Goal: Task Accomplishment & Management: Manage account settings

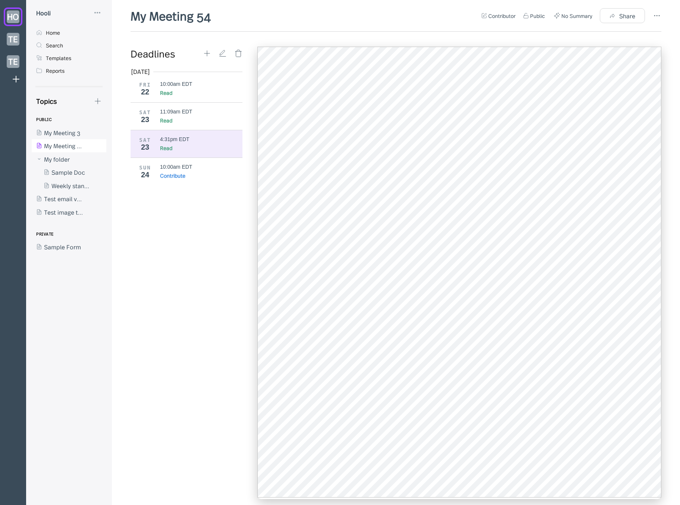
click at [191, 238] on div "[DATE] FRI 22 10:00am EDT Read SAT 23 11:09am EDT Read SAT 23 4:31pm EDT Read S…" at bounding box center [189, 283] width 117 height 430
click at [195, 167] on div "10:00am EDT" at bounding box center [201, 167] width 83 height 6
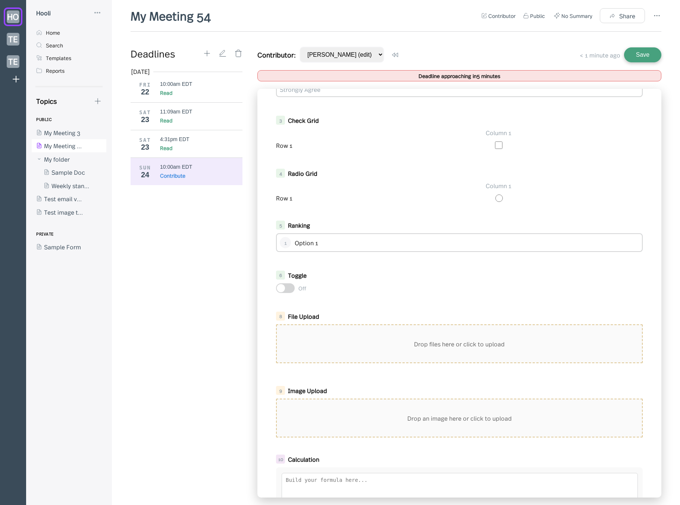
scroll to position [224, 0]
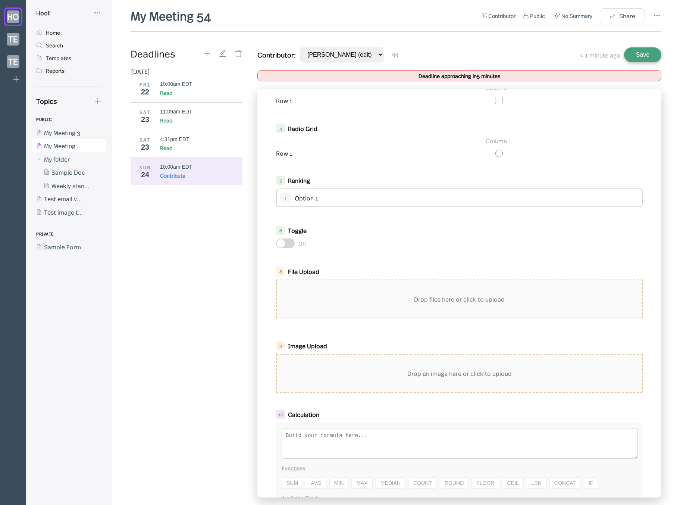
click at [382, 373] on div "Drop an image here or click to upload" at bounding box center [459, 372] width 365 height 37
click at [175, 264] on div "[DATE] FRI 22 10:00am EDT Read SAT 23 11:09am EDT Read SAT 23 4:31pm EDT Read S…" at bounding box center [189, 283] width 117 height 430
click at [463, 388] on div "Drop an image here or click to upload" at bounding box center [459, 372] width 365 height 37
click at [439, 303] on div "Drop files here or click to upload" at bounding box center [459, 298] width 365 height 37
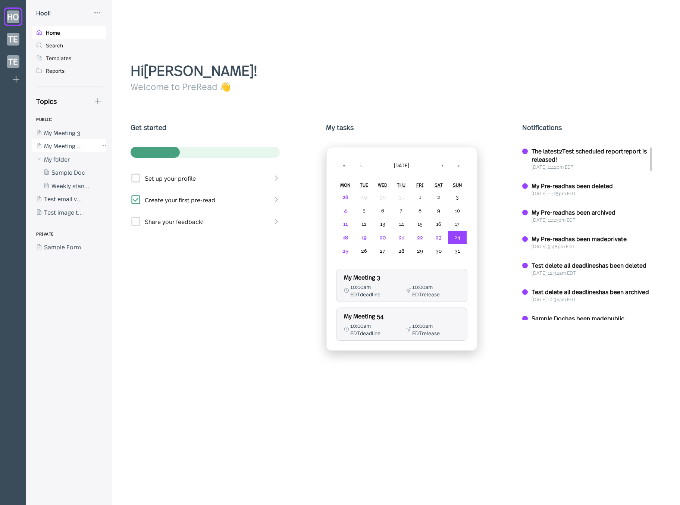
click at [56, 140] on div at bounding box center [65, 145] width 67 height 13
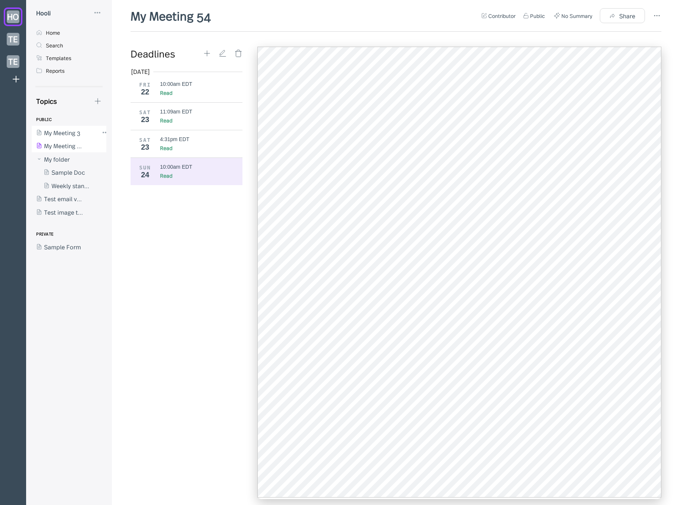
click at [42, 131] on div at bounding box center [65, 132] width 67 height 13
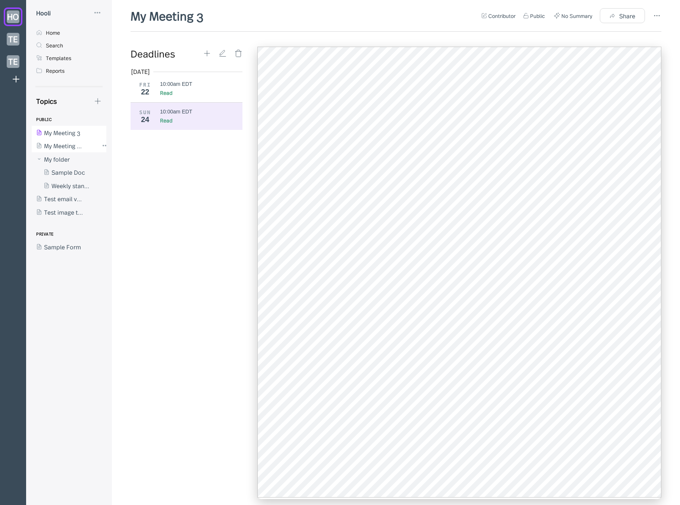
click at [55, 143] on div at bounding box center [65, 145] width 67 height 13
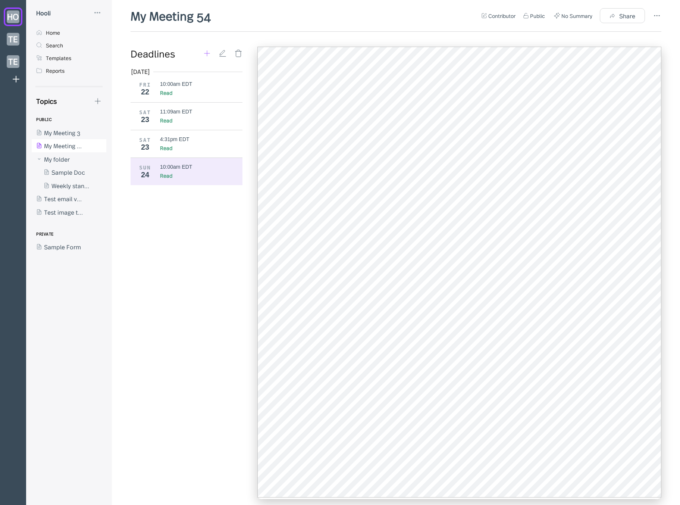
click at [202, 54] on div "Deadlines" at bounding box center [167, 53] width 72 height 13
click at [203, 54] on icon at bounding box center [207, 53] width 8 height 8
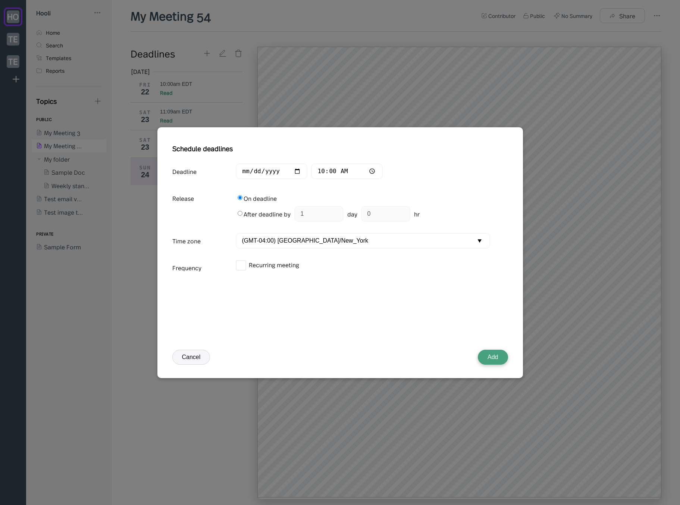
click at [491, 357] on button "Add" at bounding box center [493, 356] width 30 height 15
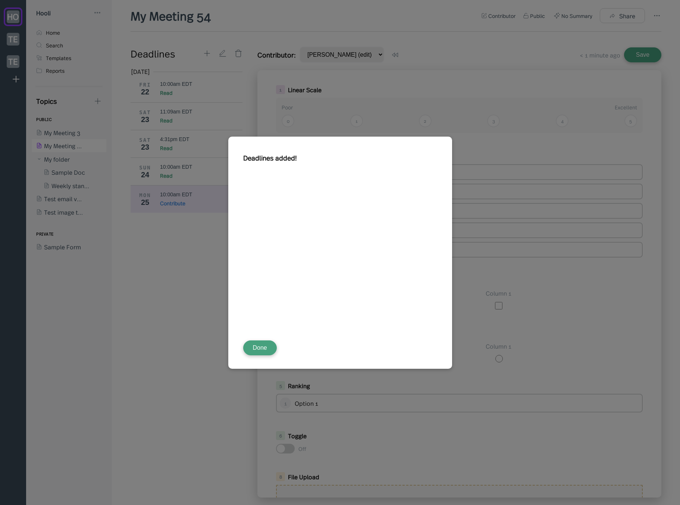
click at [267, 347] on button "Done" at bounding box center [260, 347] width 34 height 15
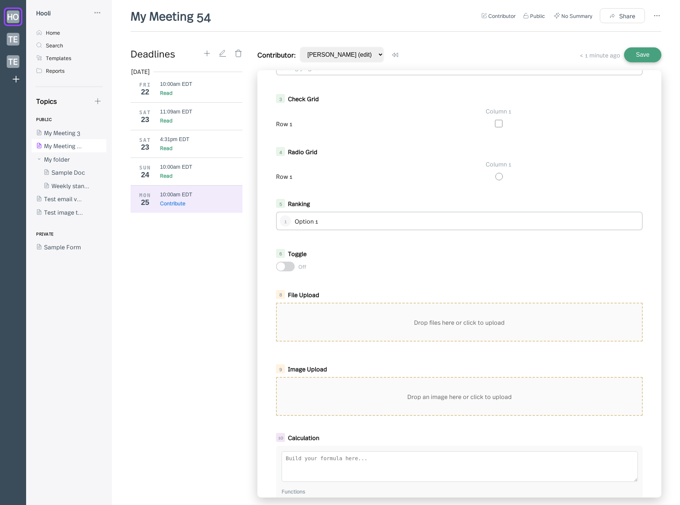
scroll to position [218, 0]
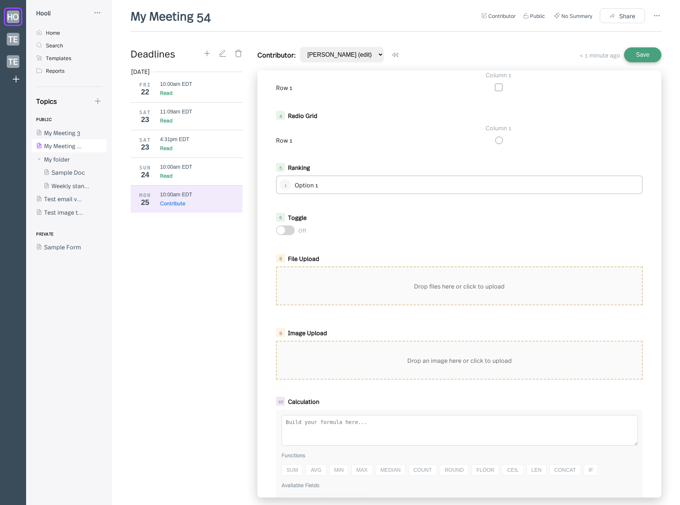
click at [377, 347] on div "Drop an image here or click to upload" at bounding box center [459, 359] width 365 height 37
click at [412, 356] on div "Drop an image here or click to upload" at bounding box center [459, 359] width 365 height 37
click at [385, 380] on div "9 Image Upload Drop an image here or click to upload" at bounding box center [460, 352] width 382 height 57
click at [396, 373] on div "Drop an image here or click to upload" at bounding box center [459, 359] width 365 height 37
click at [96, 102] on icon at bounding box center [98, 101] width 8 height 8
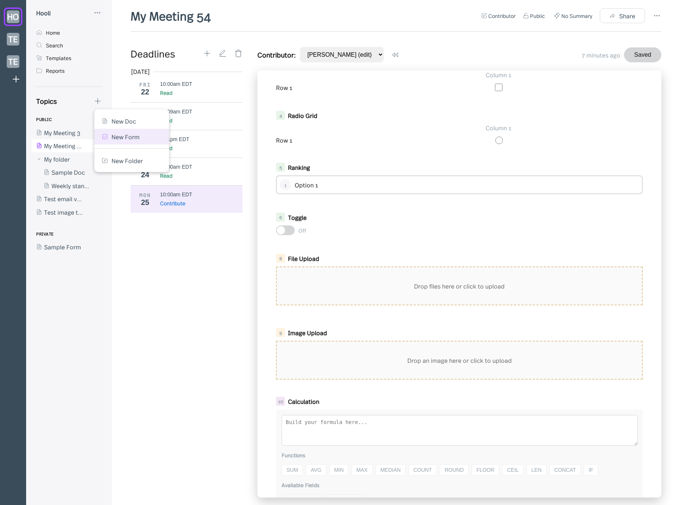
click at [123, 138] on div "New Form" at bounding box center [126, 136] width 28 height 8
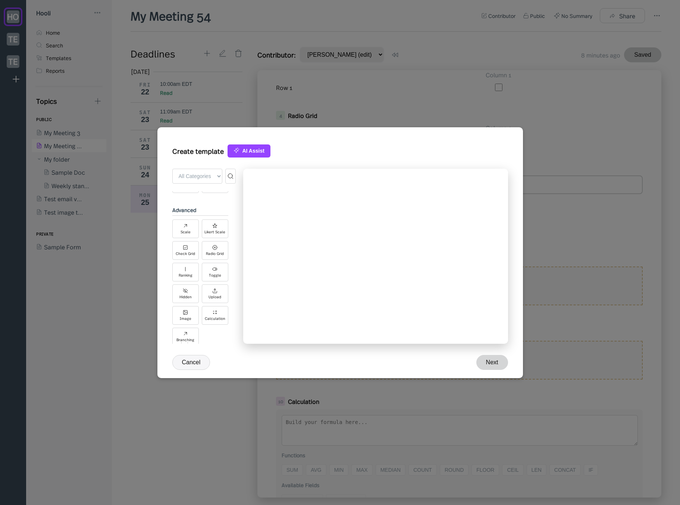
scroll to position [215, 0]
click at [205, 177] on select "All Categories Basic Advanced Integrations" at bounding box center [197, 176] width 50 height 15
click at [211, 330] on div "Scale Likert Scale Check Grid Radio Grid Ranking Toggle Hidden Upload Image Cal…" at bounding box center [200, 272] width 56 height 127
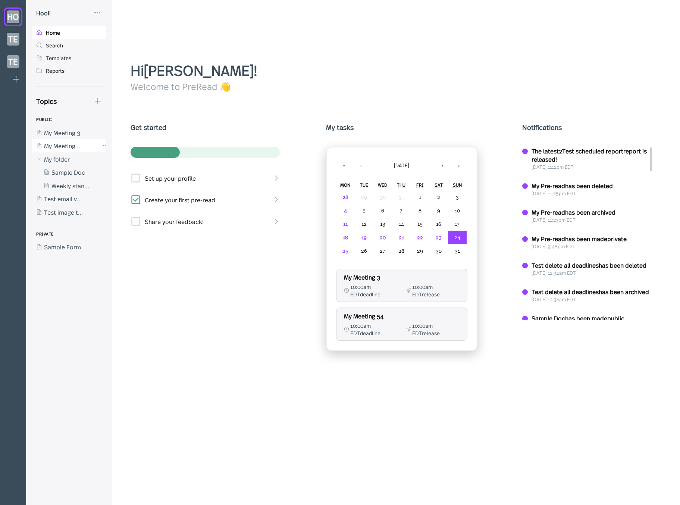
click at [76, 142] on div at bounding box center [65, 145] width 67 height 13
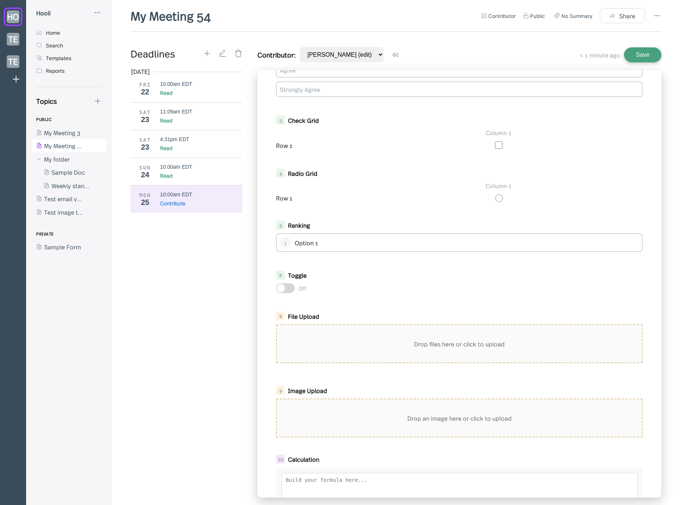
scroll to position [285, 0]
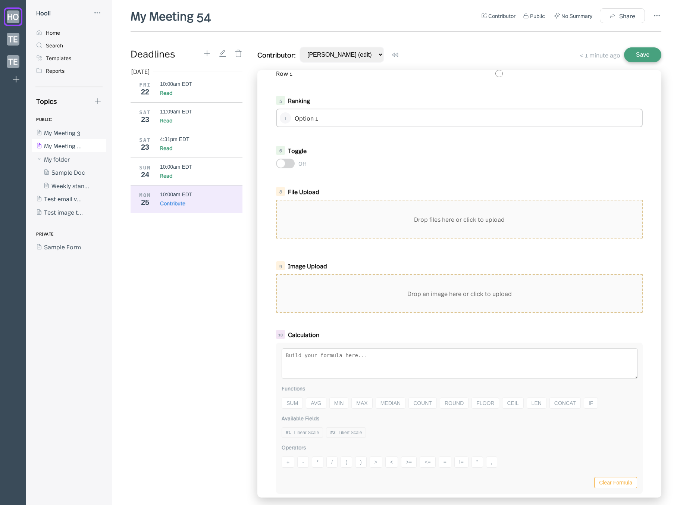
click at [376, 305] on div "Drop an image here or click to upload" at bounding box center [459, 293] width 365 height 37
click at [367, 256] on div "1 Linear Scale Poor Excellent 0 1 2 3 4 5 2 Likert Scale Strongly Disagree Disa…" at bounding box center [459, 283] width 404 height 427
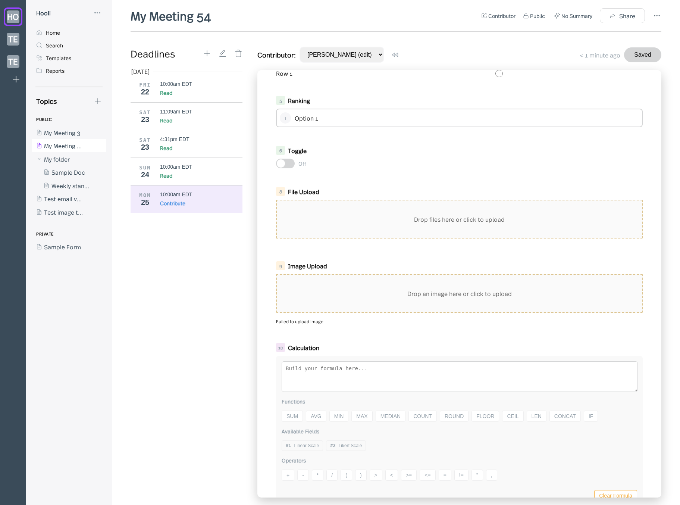
click at [511, 220] on div "Drop files here or click to upload" at bounding box center [459, 218] width 365 height 37
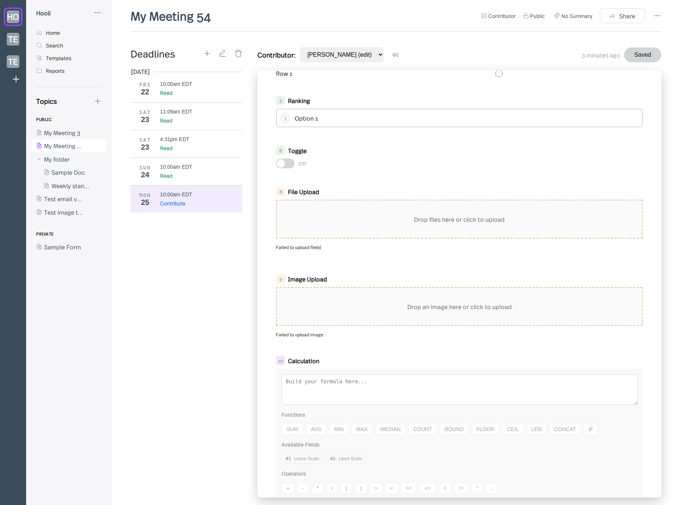
click at [168, 294] on div "Aug 2025 FRI 22 10:00am EDT Read SAT 23 11:09am EDT Read SAT 23 4:31pm EDT Read…" at bounding box center [189, 283] width 117 height 430
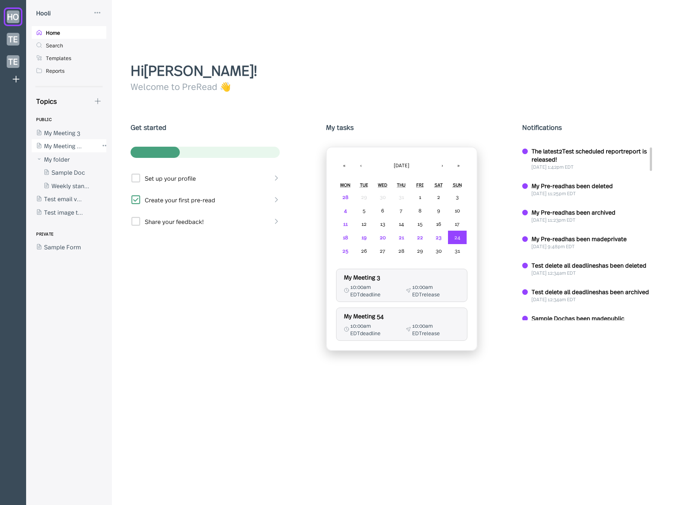
click at [69, 149] on div at bounding box center [65, 145] width 67 height 13
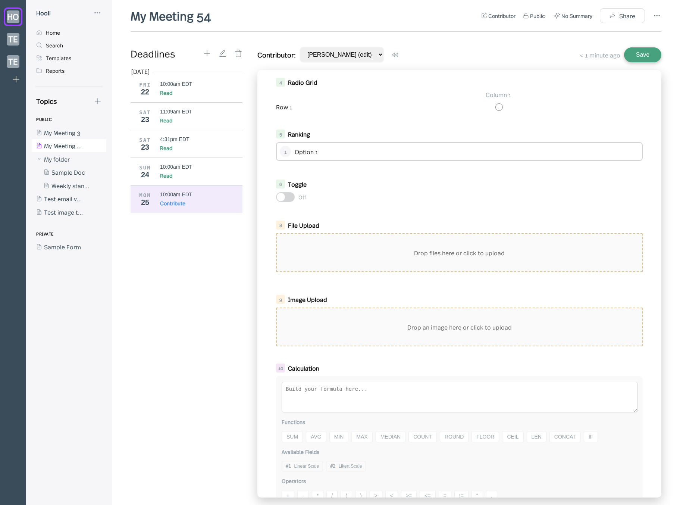
scroll to position [285, 0]
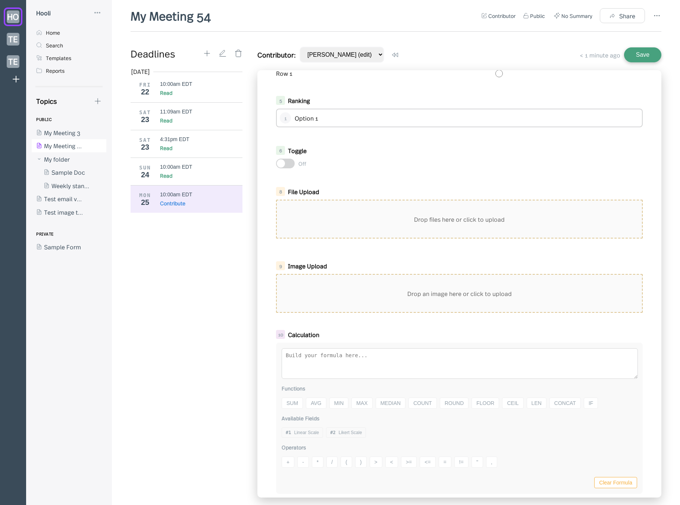
click at [377, 302] on div "Drop an image here or click to upload" at bounding box center [459, 293] width 365 height 37
click at [141, 262] on div "Aug 2025 FRI 22 10:00am EDT Read SAT 23 11:09am EDT Read SAT 23 4:31pm EDT Read…" at bounding box center [189, 283] width 117 height 430
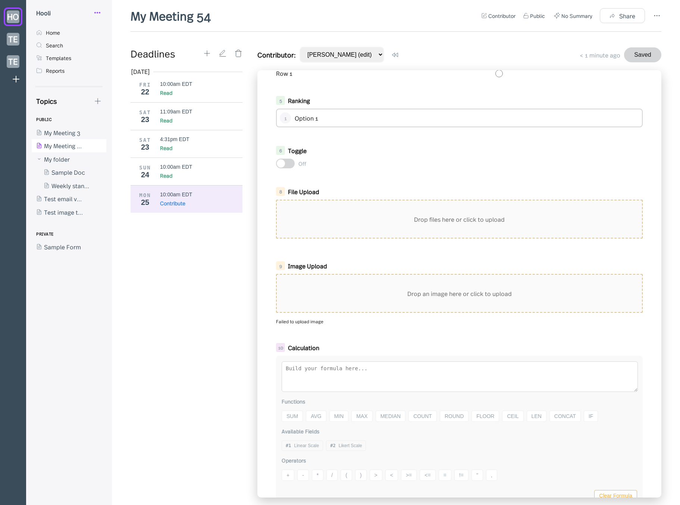
click at [95, 15] on icon at bounding box center [97, 12] width 9 height 9
click at [129, 28] on div "My Profile" at bounding box center [122, 31] width 27 height 8
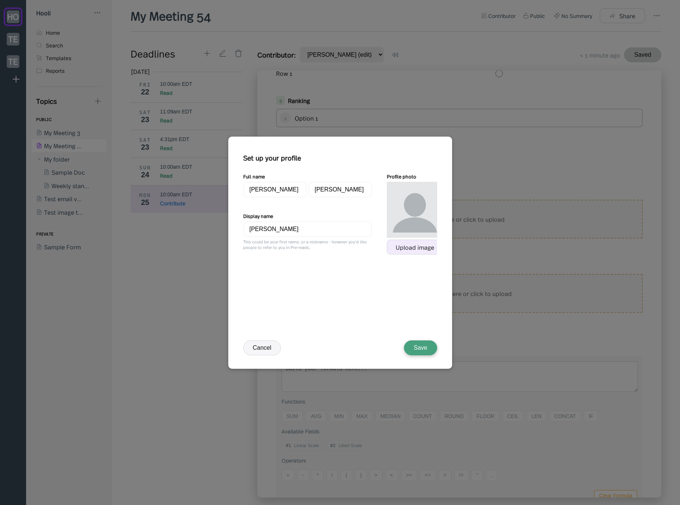
click at [424, 248] on div "Upload image" at bounding box center [415, 247] width 38 height 7
click at [406, 303] on img at bounding box center [422, 292] width 79 height 82
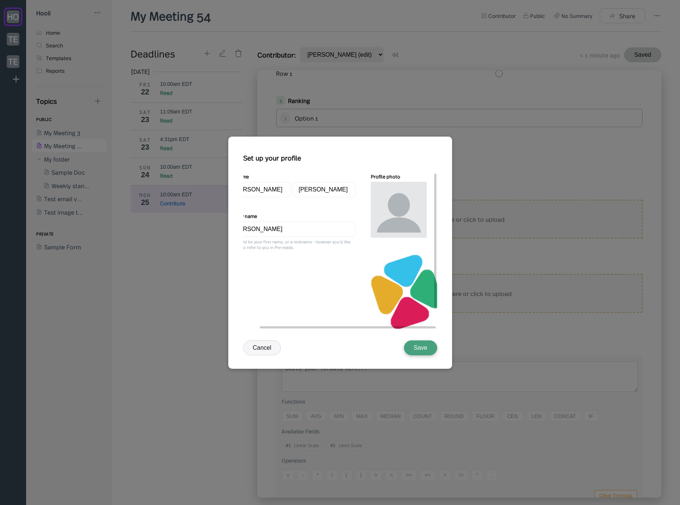
scroll to position [0, 18]
click at [410, 329] on div "Set up your profile Full name Jason Aronson Display name Jason Aronson This cou…" at bounding box center [340, 259] width 194 height 219
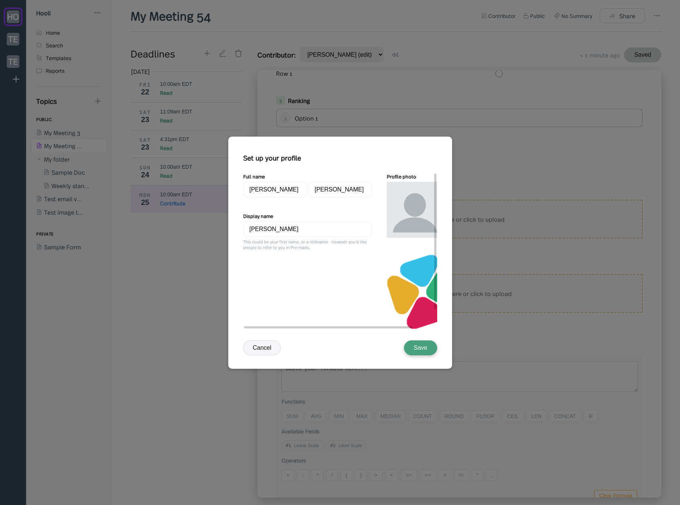
drag, startPoint x: 410, startPoint y: 326, endPoint x: 283, endPoint y: 328, distance: 126.8
click at [283, 328] on div "Full name Jason Aronson Display name Jason Aronson This could be your first nam…" at bounding box center [340, 251] width 194 height 156
